Goal: Transaction & Acquisition: Purchase product/service

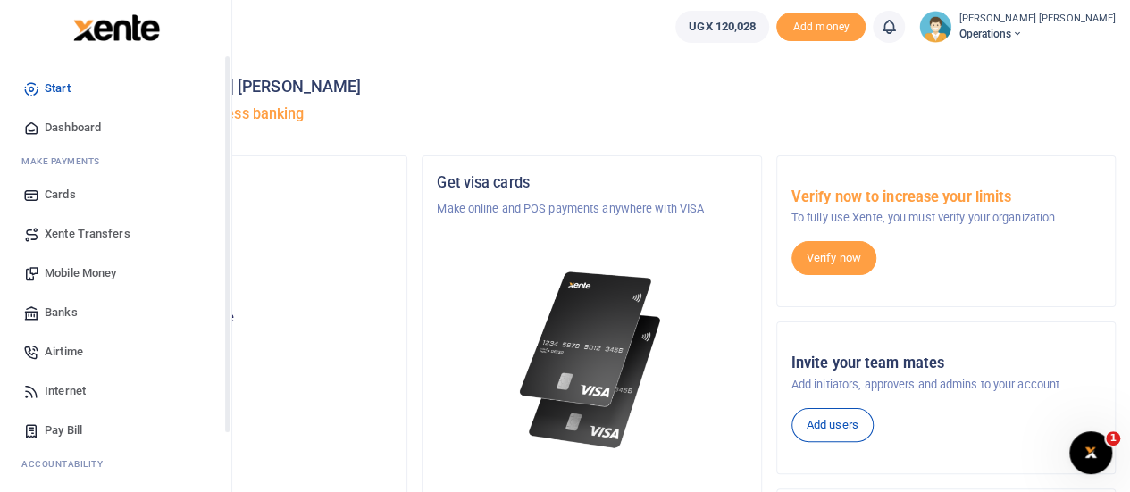
click at [64, 270] on span "Mobile Money" at bounding box center [80, 273] width 71 height 18
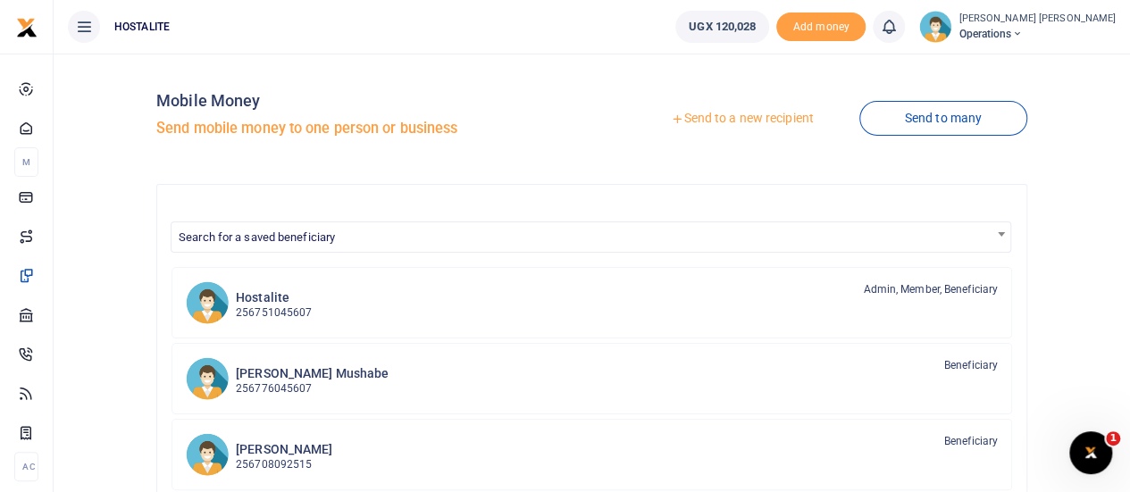
click at [710, 112] on link "Send to a new recipient" at bounding box center [741, 119] width 233 height 32
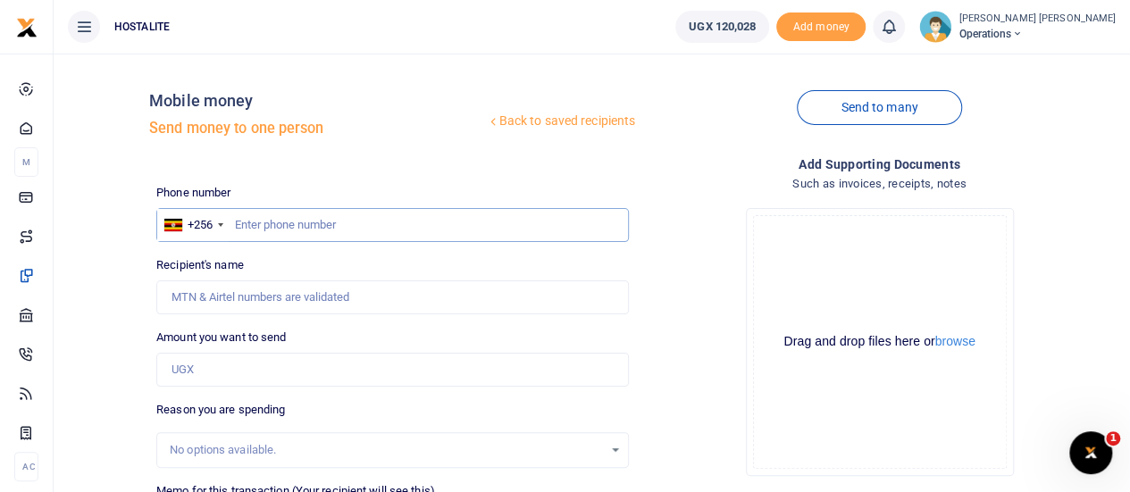
click at [325, 235] on input "text" at bounding box center [392, 225] width 473 height 34
type input "0704530575"
type input "40"
type input "[PERSON_NAME] Mushabe"
type input "40,000"
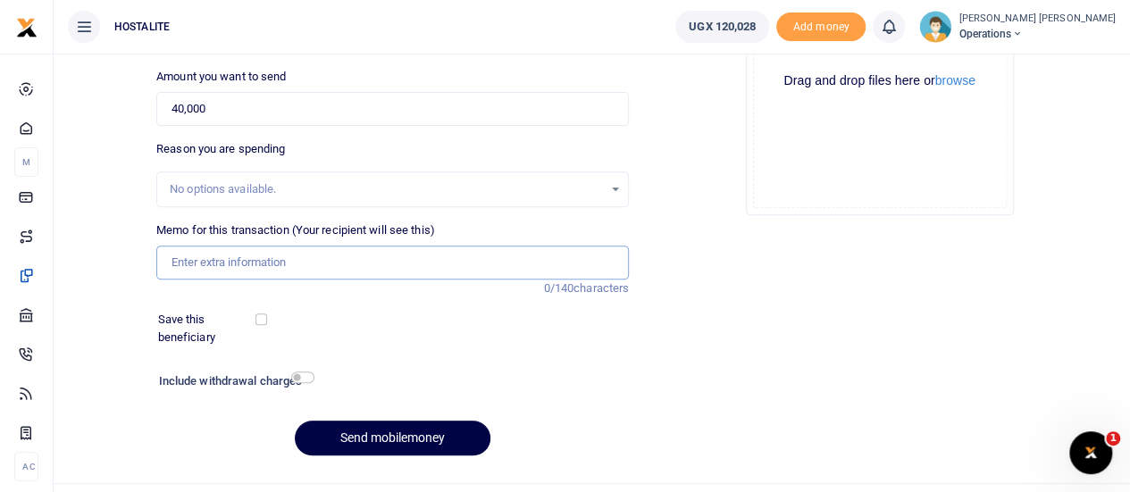
scroll to position [276, 0]
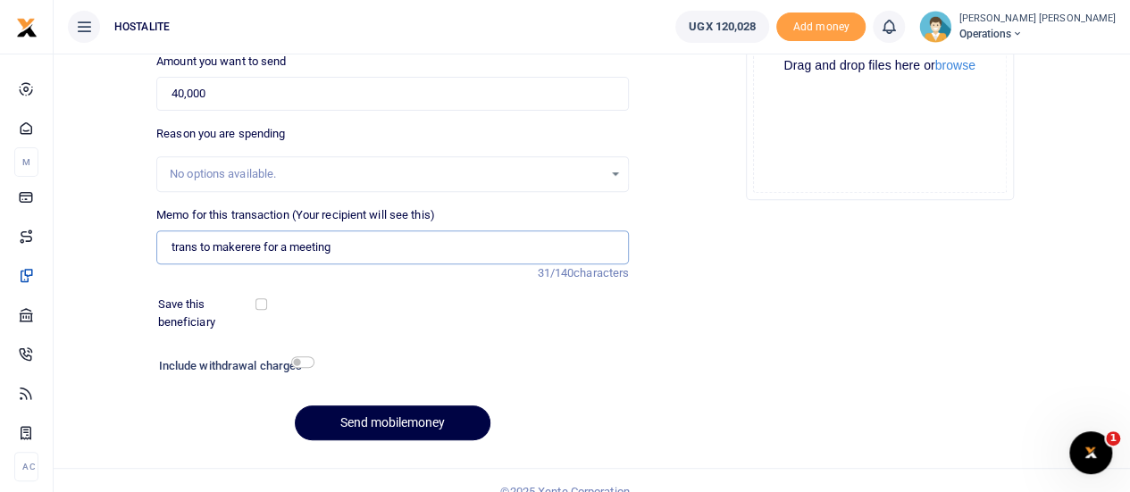
type input "trans to makerere for a meeting"
click at [298, 356] on input "checkbox" at bounding box center [302, 362] width 23 height 12
checkbox input "true"
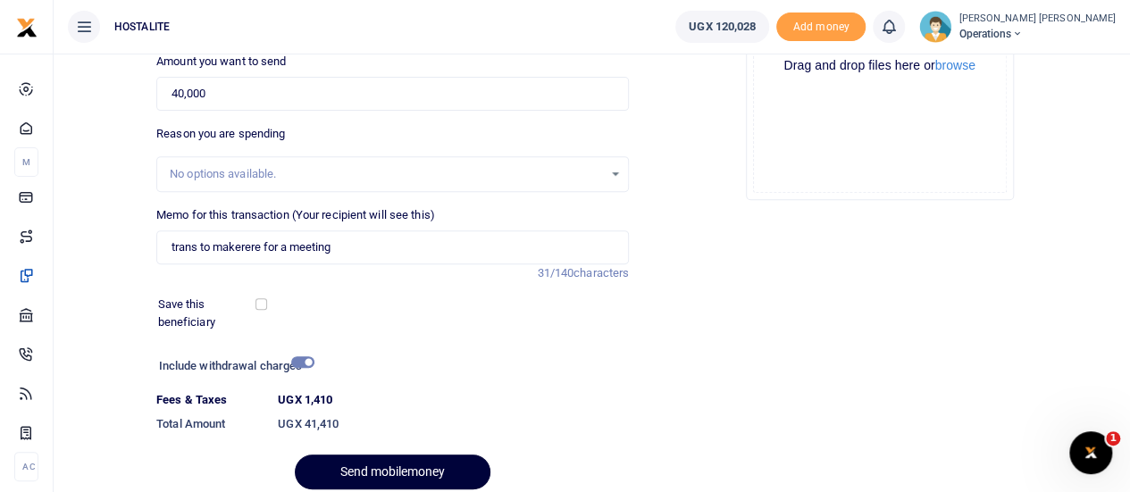
click at [375, 471] on button "Send mobilemoney" at bounding box center [393, 472] width 196 height 35
